Goal: Task Accomplishment & Management: Use online tool/utility

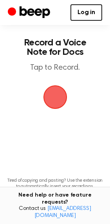
scroll to position [12, 0]
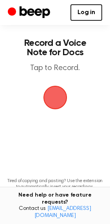
click at [60, 98] on span "button" at bounding box center [55, 98] width 22 height 22
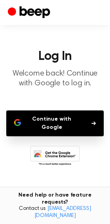
scroll to position [23, 0]
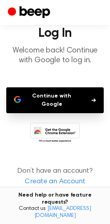
click at [60, 98] on button "Continue with Google" at bounding box center [55, 100] width 98 height 26
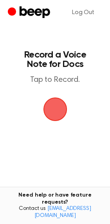
click at [57, 114] on span "button" at bounding box center [55, 109] width 22 height 22
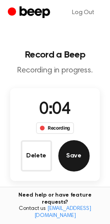
click at [76, 158] on button "Save" at bounding box center [73, 155] width 31 height 31
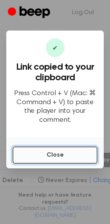
click at [60, 156] on button "Close" at bounding box center [55, 155] width 85 height 17
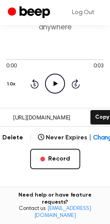
scroll to position [63, 0]
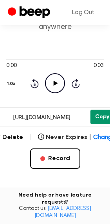
click at [99, 123] on button "Copy" at bounding box center [103, 117] width 24 height 15
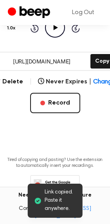
scroll to position [137, 0]
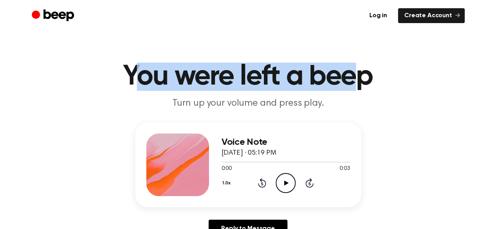
drag, startPoint x: 132, startPoint y: 76, endPoint x: 356, endPoint y: 94, distance: 224.2
click at [356, 94] on header "You were left a beep Turn up your volume and press play." at bounding box center [247, 86] width 477 height 47
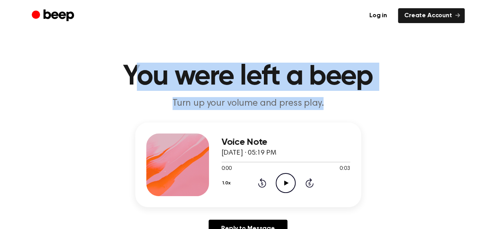
click at [356, 94] on header "You were left a beep Turn up your volume and press play." at bounding box center [247, 86] width 477 height 47
drag, startPoint x: 122, startPoint y: 72, endPoint x: 363, endPoint y: 110, distance: 243.6
click at [363, 110] on header "You were left a beep Turn up your volume and press play." at bounding box center [247, 86] width 477 height 47
click at [363, 110] on p "Turn up your volume and press play." at bounding box center [248, 103] width 301 height 13
drag, startPoint x: 123, startPoint y: 74, endPoint x: 333, endPoint y: 112, distance: 213.6
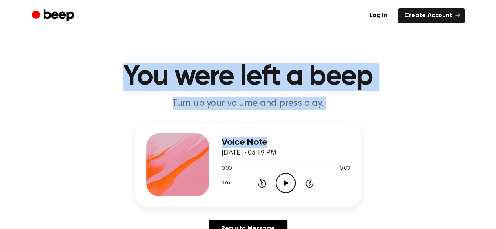
click at [333, 106] on p "Turn up your volume and press play." at bounding box center [248, 103] width 301 height 13
drag, startPoint x: 324, startPoint y: 106, endPoint x: 113, endPoint y: 51, distance: 218.1
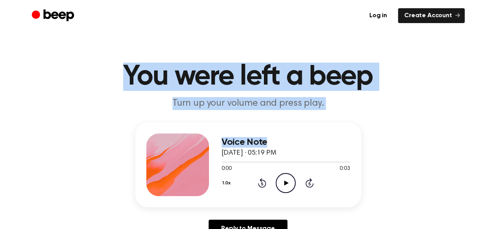
drag, startPoint x: 117, startPoint y: 69, endPoint x: 329, endPoint y: 111, distance: 216.5
drag, startPoint x: 325, startPoint y: 110, endPoint x: 85, endPoint y: 48, distance: 248.1
